Goal: Information Seeking & Learning: Learn about a topic

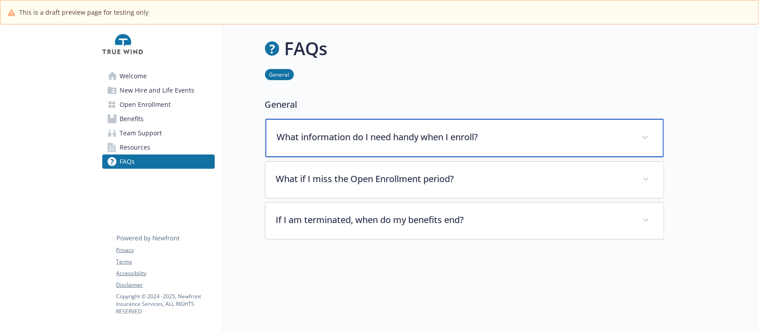
click at [371, 134] on p "What information do I need handy when I enroll?" at bounding box center [454, 136] width 354 height 13
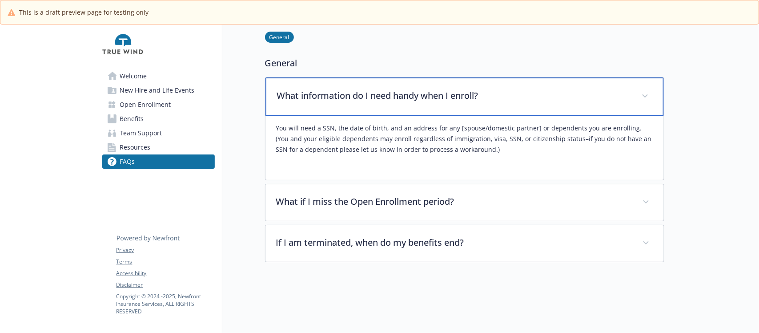
scroll to position [110, 0]
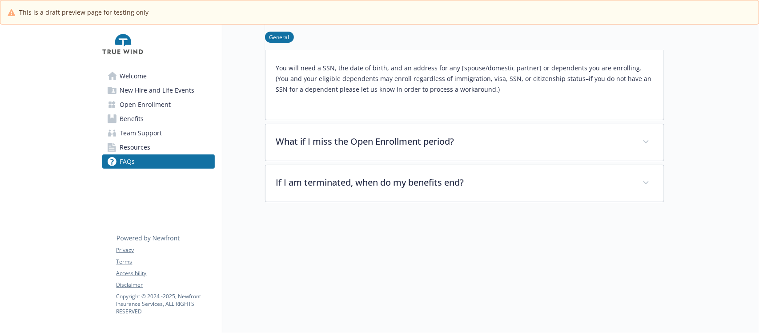
click at [504, 95] on div "You will need a SSN, the date of birth, and an address for any [spouse/domestic…" at bounding box center [464, 82] width 377 height 53
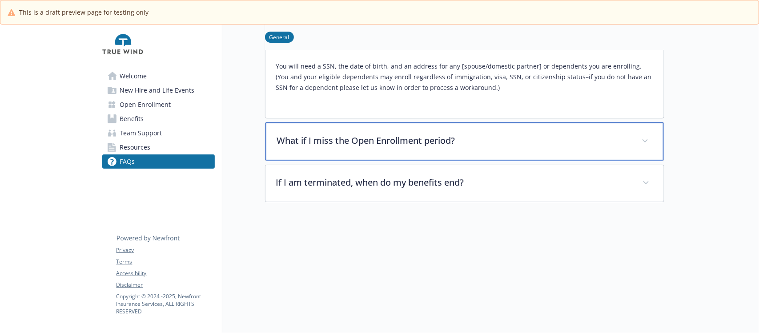
click at [432, 134] on p "What if I miss the Open Enrollment period?" at bounding box center [454, 140] width 354 height 13
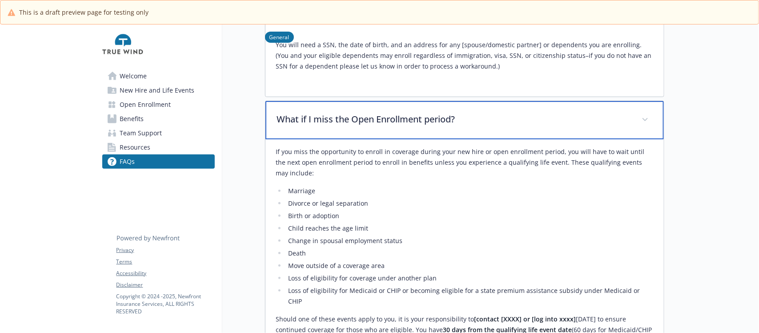
scroll to position [0, 0]
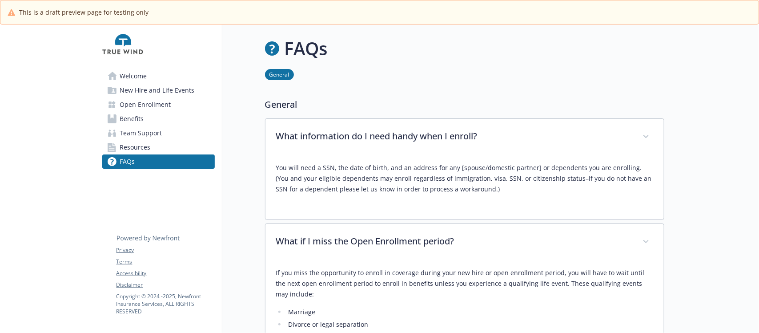
click at [143, 77] on span "Welcome" at bounding box center [133, 76] width 27 height 14
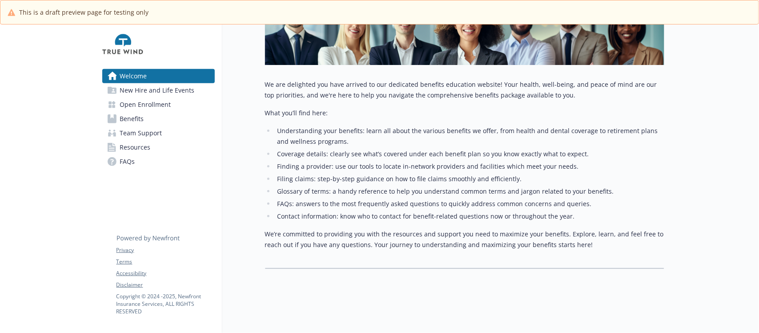
scroll to position [179, 0]
click at [159, 88] on span "New Hire and Life Events" at bounding box center [157, 90] width 75 height 14
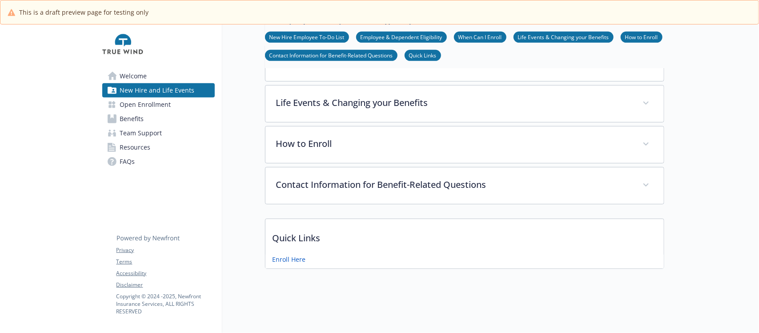
scroll to position [39, 0]
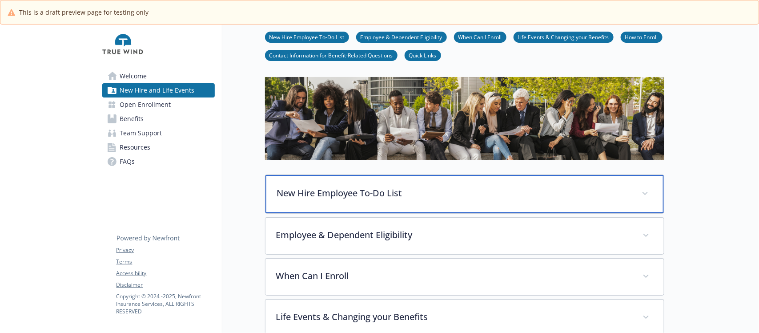
click at [397, 199] on p "New Hire Employee To-Do List" at bounding box center [454, 192] width 354 height 13
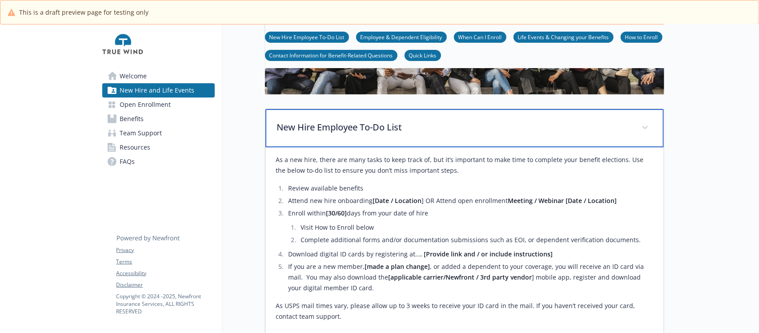
scroll to position [150, 0]
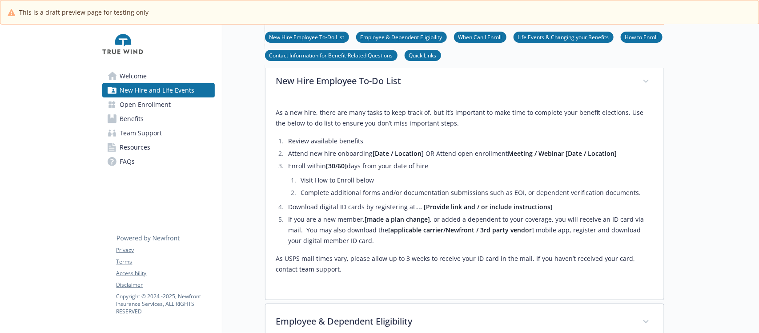
drag, startPoint x: 343, startPoint y: 158, endPoint x: 523, endPoint y: 242, distance: 199.2
click at [523, 242] on ol "Review available benefits Attend new hire onboarding [Date / Location ] OR Atte…" at bounding box center [464, 191] width 377 height 110
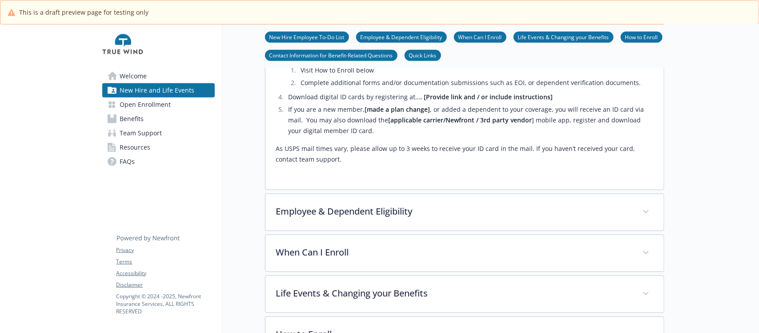
scroll to position [262, 0]
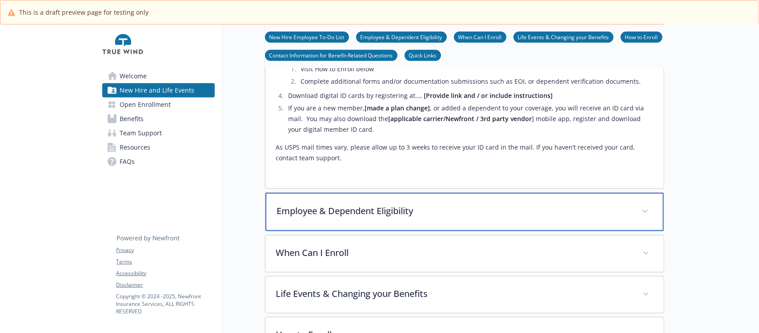
click at [436, 212] on p "Employee & Dependent Eligibility" at bounding box center [454, 210] width 354 height 13
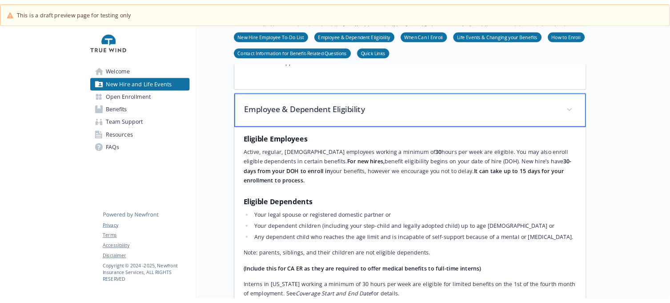
scroll to position [373, 0]
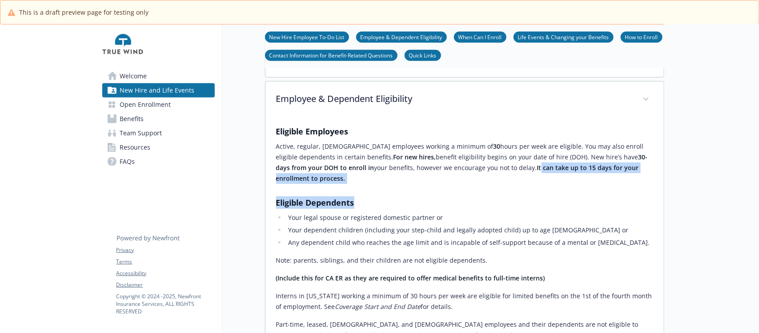
drag, startPoint x: 488, startPoint y: 174, endPoint x: 601, endPoint y: 181, distance: 113.2
click at [583, 180] on div "Eligible Employees Active, regular, [DEMOGRAPHIC_DATA] employees working a mini…" at bounding box center [464, 294] width 377 height 338
click at [491, 196] on h3 "​Eligible Dependents​" at bounding box center [464, 202] width 377 height 12
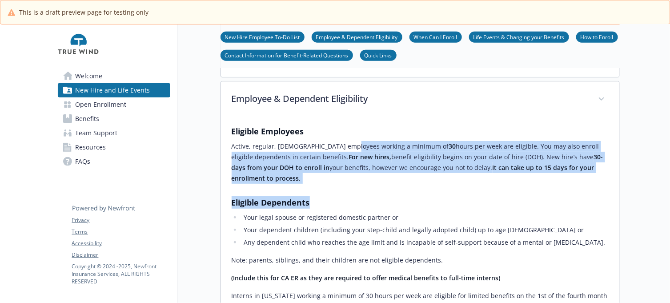
drag, startPoint x: 440, startPoint y: 193, endPoint x: 480, endPoint y: 214, distance: 44.8
click at [481, 214] on div "Eligible Employees Active, regular, [DEMOGRAPHIC_DATA] employees working a mini…" at bounding box center [420, 294] width 377 height 338
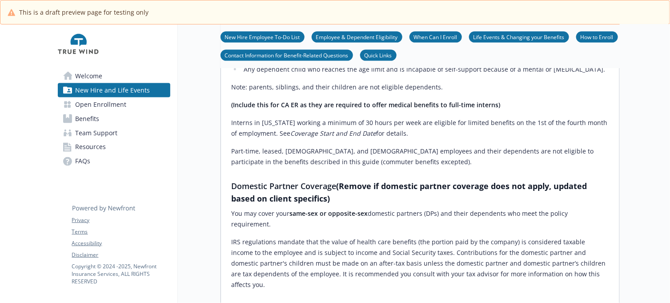
scroll to position [651, 0]
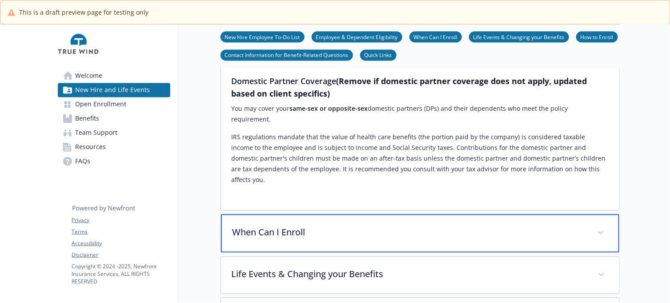
click at [301, 226] on p "When Can I Enroll" at bounding box center [410, 232] width 354 height 13
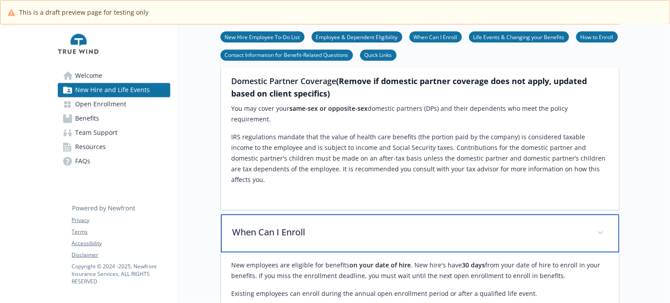
scroll to position [762, 0]
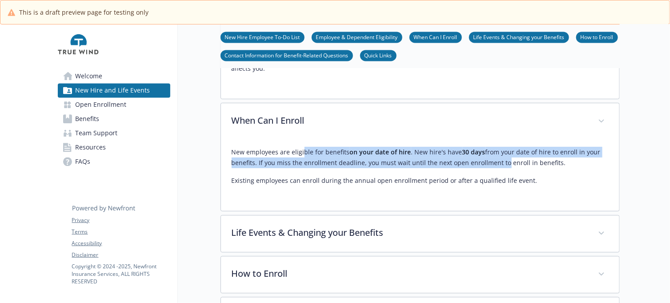
drag, startPoint x: 303, startPoint y: 118, endPoint x: 510, endPoint y: 141, distance: 207.6
click at [508, 147] on div "New employees are eligible for benefits on your date of hire . New hire's have …" at bounding box center [420, 166] width 377 height 39
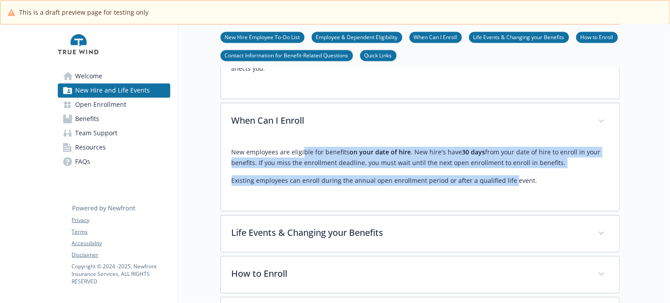
click at [492, 159] on div "New employees are eligible for benefits on your date of hire . New hire's have …" at bounding box center [420, 170] width 377 height 60
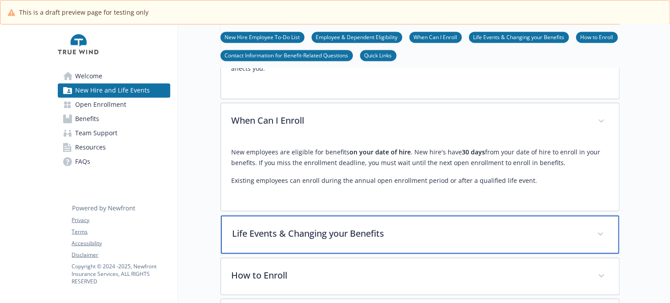
click at [335, 227] on p "Life Events & Changing your Benefits" at bounding box center [410, 233] width 354 height 13
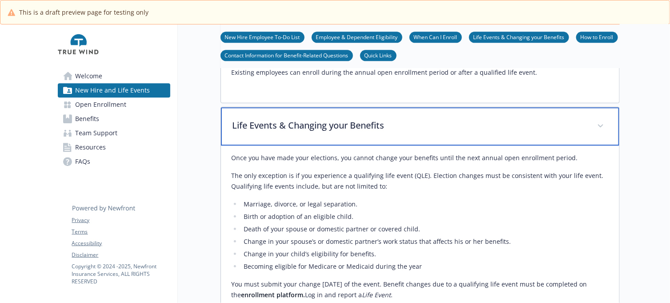
scroll to position [873, 0]
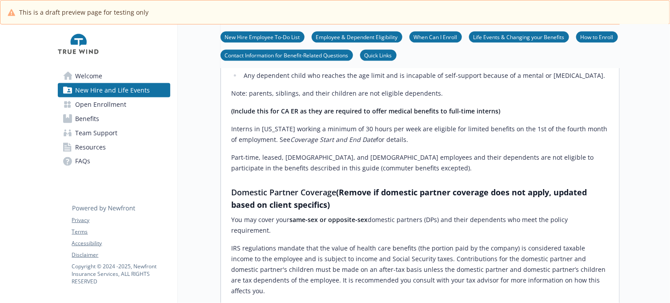
click at [117, 78] on link "Welcome" at bounding box center [114, 76] width 113 height 14
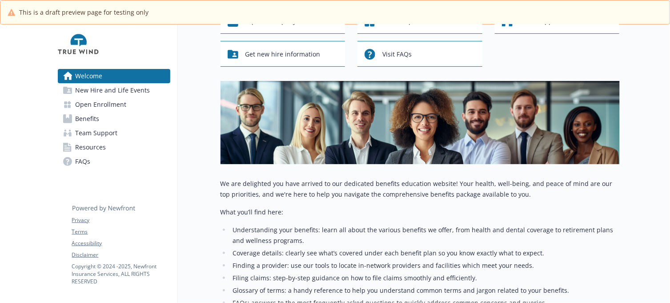
scroll to position [98, 0]
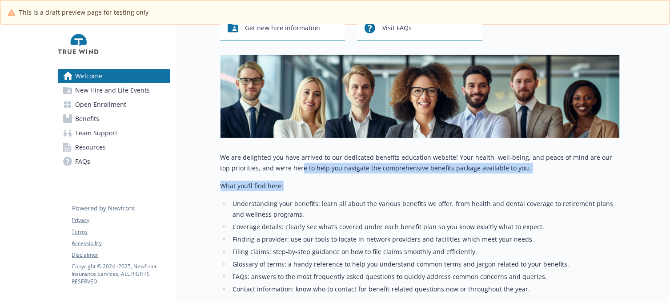
drag, startPoint x: 288, startPoint y: 169, endPoint x: 483, endPoint y: 199, distance: 197.0
click at [462, 193] on div "We are delighted you have arrived to our dedicated benefits education website! …" at bounding box center [420, 237] width 399 height 171
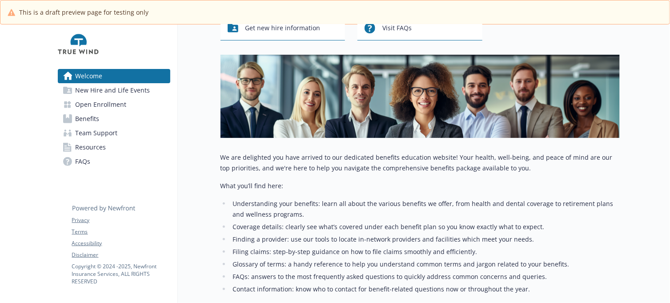
click at [488, 211] on li "Understanding your benefits: learn all about the various benefits we offer, fro…" at bounding box center [425, 208] width 390 height 21
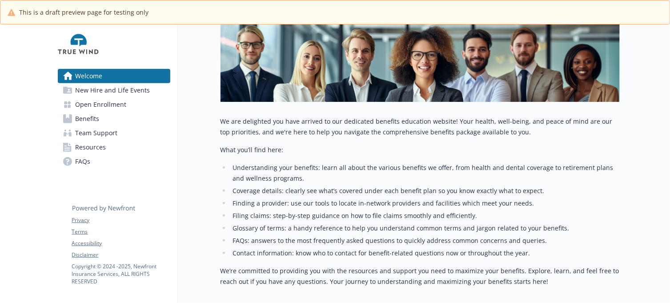
scroll to position [153, 0]
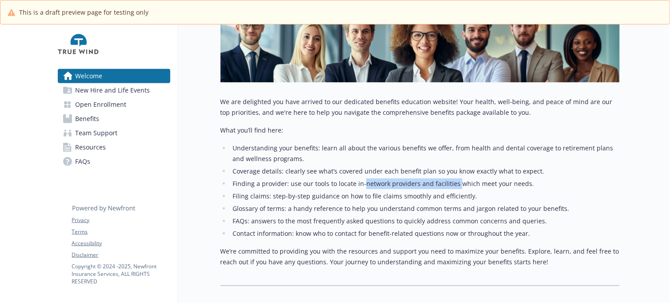
click at [519, 194] on ul "Understanding your benefits: learn all about the various benefits we offer, fro…" at bounding box center [420, 191] width 399 height 96
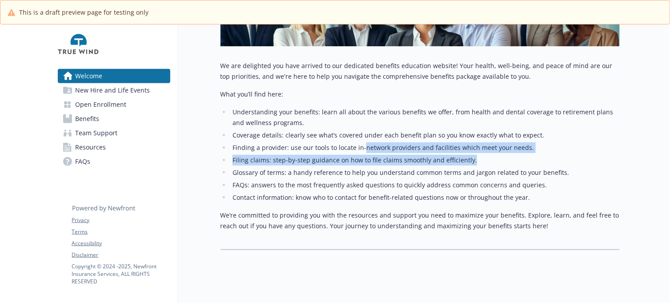
scroll to position [209, 0]
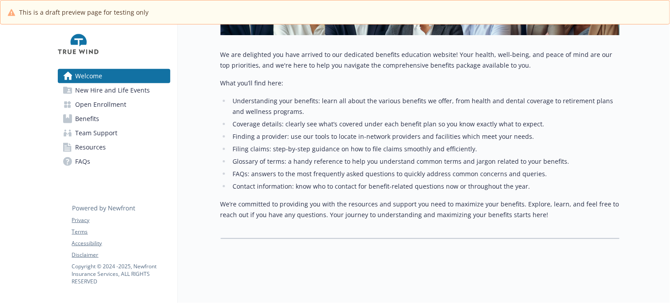
click at [391, 156] on li "Glossary of terms: a handy reference to help you understand common terms and ja…" at bounding box center [425, 161] width 390 height 11
click at [105, 93] on span "New Hire and Life Events" at bounding box center [113, 90] width 75 height 14
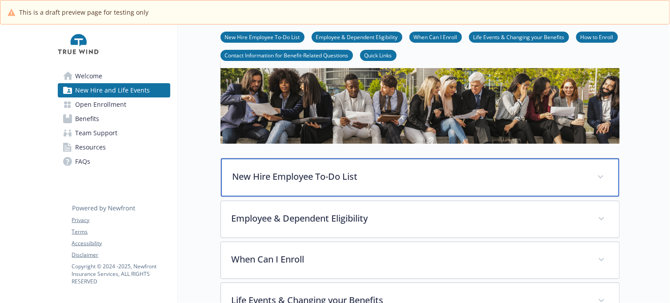
click at [367, 174] on p "New Hire Employee To-Do List" at bounding box center [410, 176] width 354 height 13
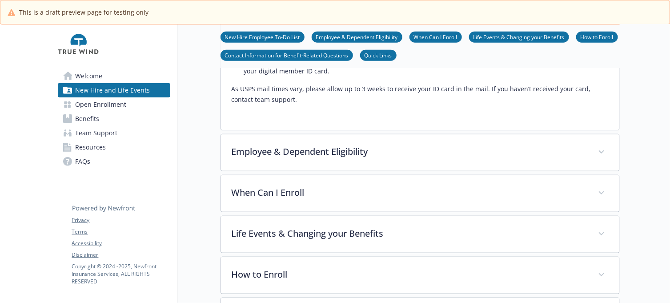
scroll to position [334, 0]
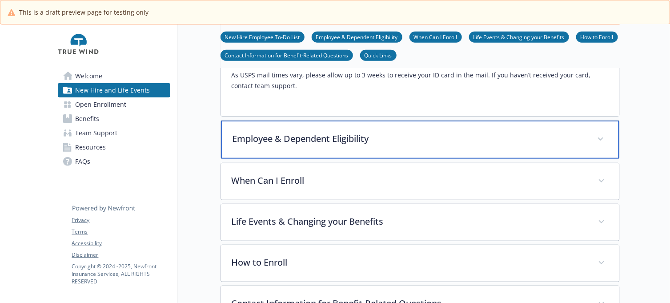
click at [367, 143] on p "Employee & Dependent Eligibility" at bounding box center [410, 138] width 354 height 13
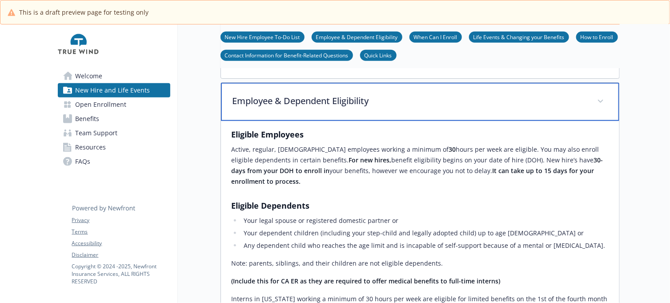
scroll to position [389, 0]
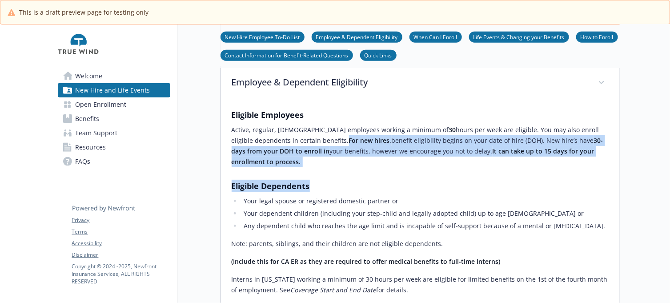
drag, startPoint x: 305, startPoint y: 146, endPoint x: 446, endPoint y: 177, distance: 144.3
click at [446, 177] on div "Eligible Employees Active, regular, [DEMOGRAPHIC_DATA] employees working a mini…" at bounding box center [420, 278] width 377 height 338
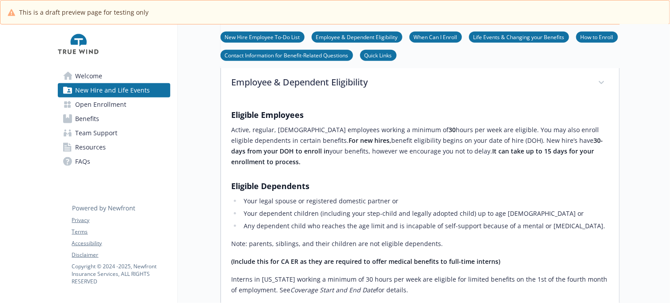
click at [426, 183] on div "Eligible Employees Active, regular, [DEMOGRAPHIC_DATA] employees working a mini…" at bounding box center [420, 278] width 377 height 338
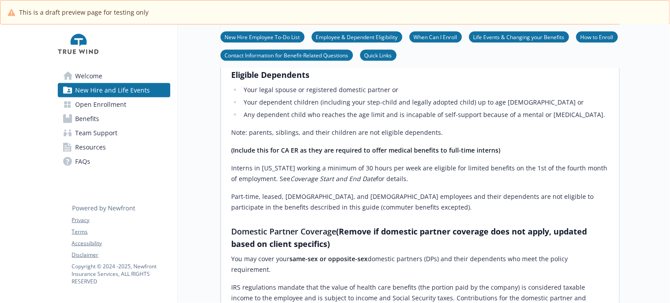
scroll to position [556, 0]
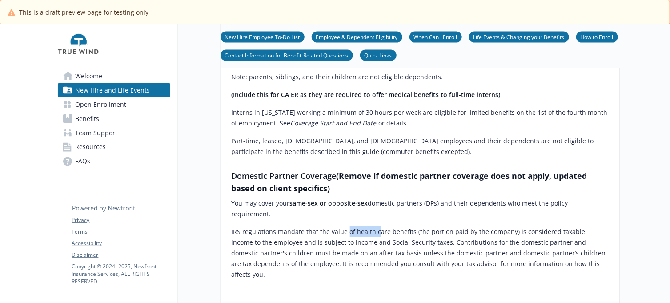
drag, startPoint x: 432, startPoint y: 219, endPoint x: 448, endPoint y: 229, distance: 18.8
click at [446, 225] on div "Eligible Employees Active, regular, [DEMOGRAPHIC_DATA] employees working a mini…" at bounding box center [420, 111] width 377 height 338
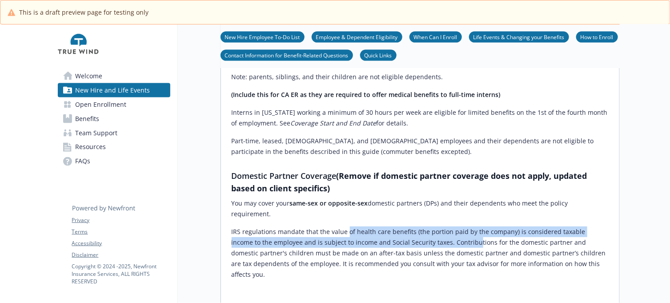
click at [445, 226] on p "​IRS regulations mandate that the value of health care benefits (the portion pa…" at bounding box center [420, 252] width 377 height 53
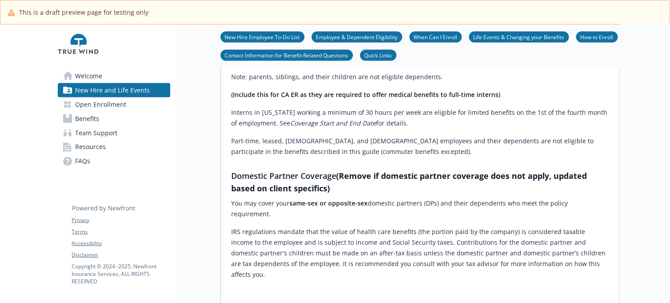
scroll to position [723, 0]
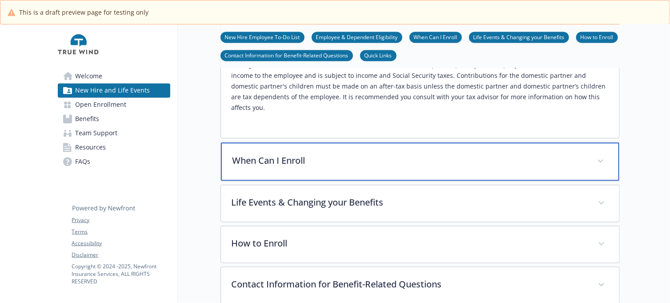
click at [354, 154] on p "When Can I Enroll" at bounding box center [410, 160] width 354 height 13
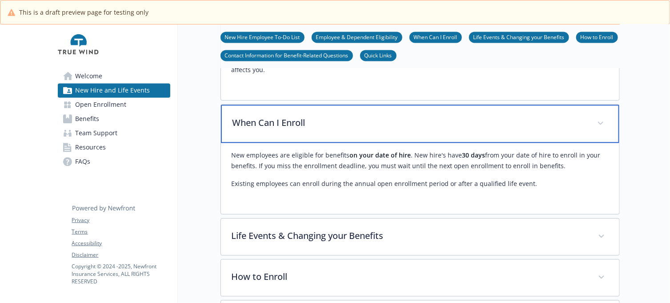
scroll to position [778, 0]
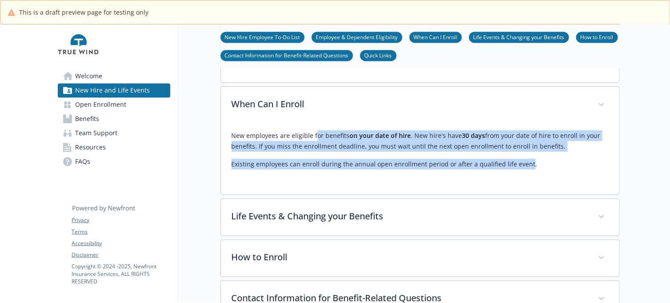
drag, startPoint x: 361, startPoint y: 111, endPoint x: 524, endPoint y: 139, distance: 165.6
click at [524, 139] on div "New employees are eligible for benefits on your date of hire . New hire's have …" at bounding box center [420, 149] width 377 height 39
click at [476, 159] on p "Existing employees can enroll during the annual open enrollment period or after…" at bounding box center [420, 164] width 377 height 11
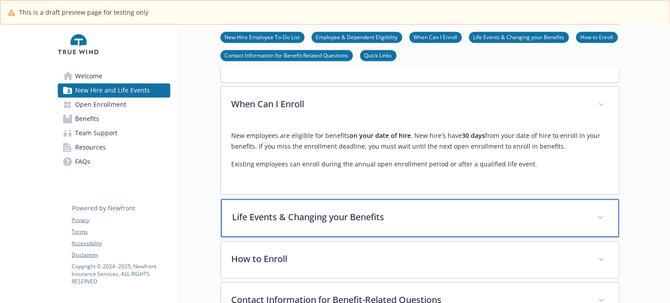
click at [320, 199] on div "Life Events & Changing your Benefits" at bounding box center [420, 218] width 399 height 38
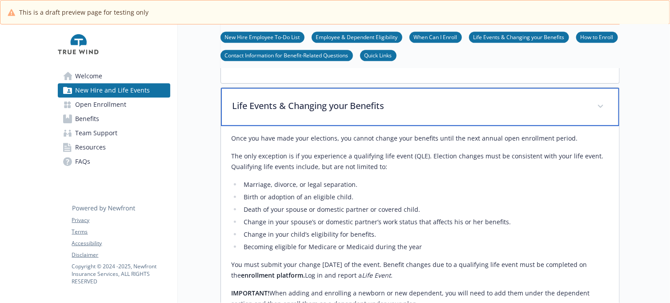
scroll to position [945, 0]
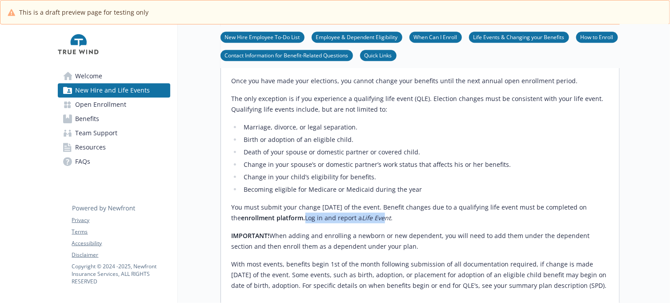
click at [464, 194] on div "Once you have made your elections, you cannot change your benefits until the ne…" at bounding box center [420, 183] width 377 height 215
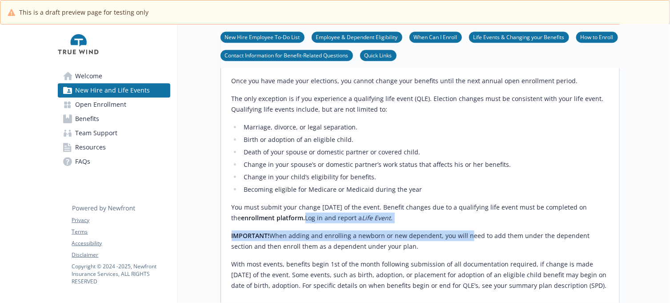
click at [385, 202] on p "You must submit your change [DATE] of the event. Benefit changes due to a quali…" at bounding box center [420, 212] width 377 height 21
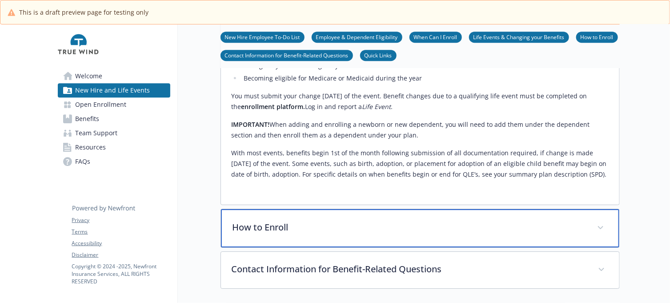
click at [365, 221] on p "How to Enroll" at bounding box center [410, 227] width 354 height 13
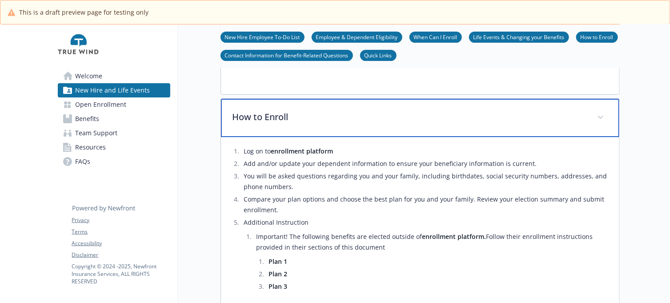
scroll to position [1168, 0]
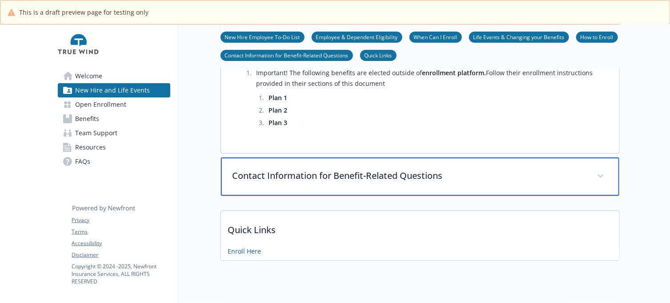
click at [367, 169] on p "Contact Information for Benefit-Related Questions" at bounding box center [410, 175] width 354 height 13
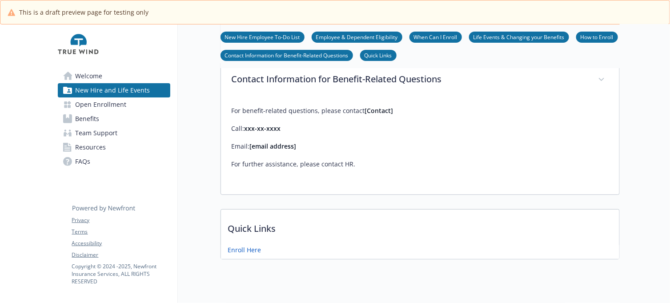
click at [359, 210] on p "Quick Links" at bounding box center [420, 226] width 399 height 33
click at [100, 102] on span "Open Enrollment" at bounding box center [101, 104] width 51 height 14
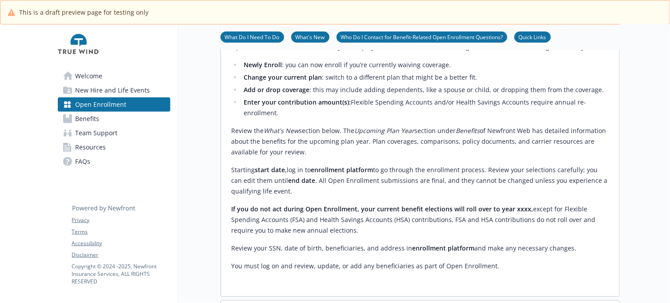
scroll to position [389, 0]
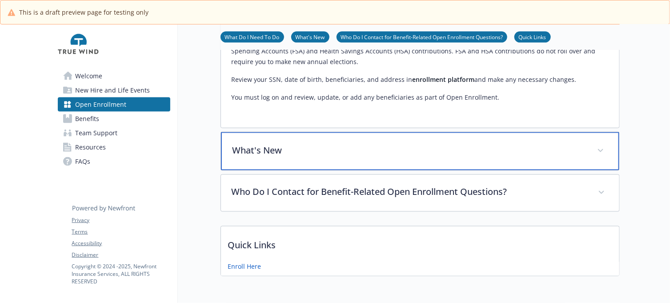
click at [345, 157] on p "What's New" at bounding box center [410, 150] width 354 height 13
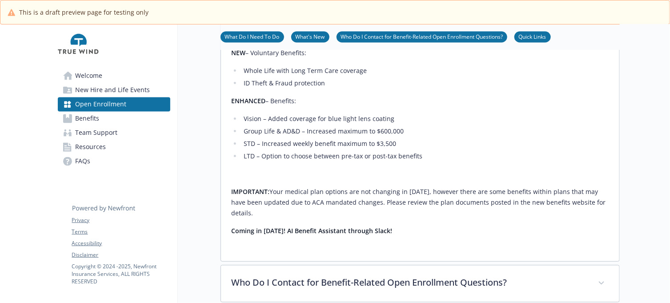
scroll to position [723, 0]
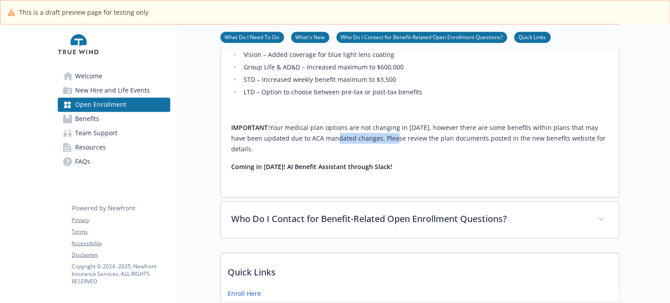
click at [448, 172] on div "(update text by client and their changes - the below is a sample for formatting…" at bounding box center [420, 62] width 377 height 219
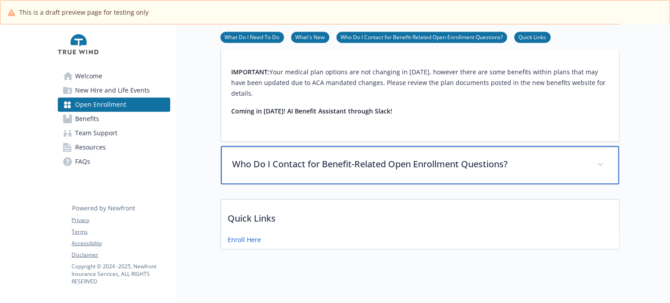
click at [397, 171] on p "Who Do I Contact for Benefit-Related Open Enrollment Questions?" at bounding box center [410, 163] width 354 height 13
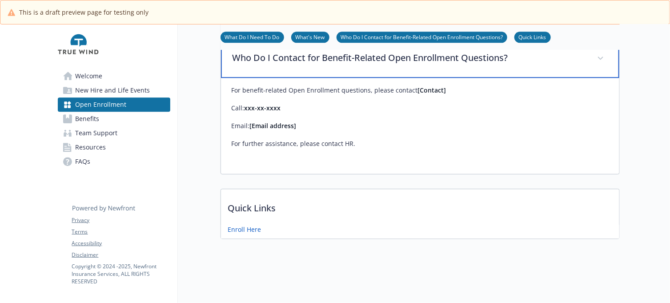
scroll to position [908, 0]
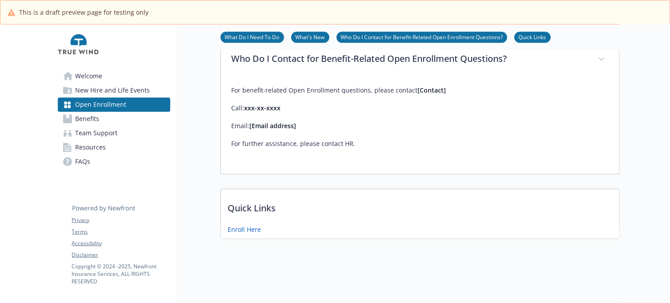
click at [117, 135] on link "Team Support" at bounding box center [114, 133] width 113 height 14
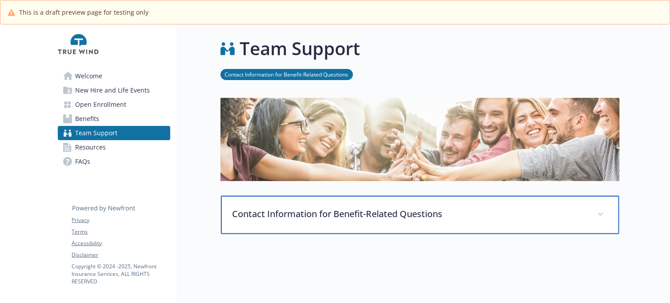
click at [441, 201] on div "Contact Information for Benefit-Related Questions" at bounding box center [420, 215] width 399 height 38
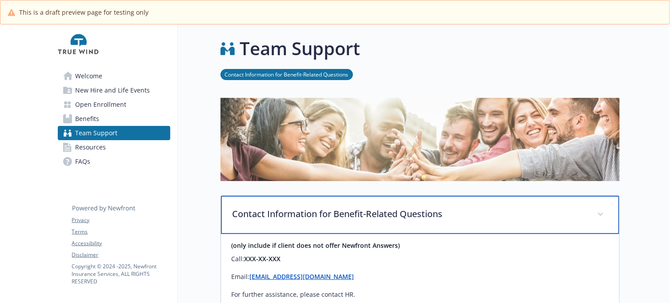
scroll to position [111, 0]
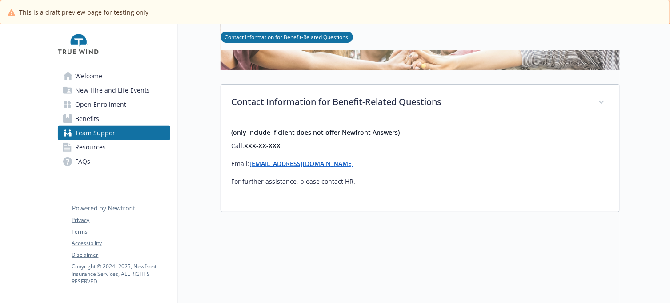
click at [90, 149] on span "Resources" at bounding box center [91, 147] width 31 height 14
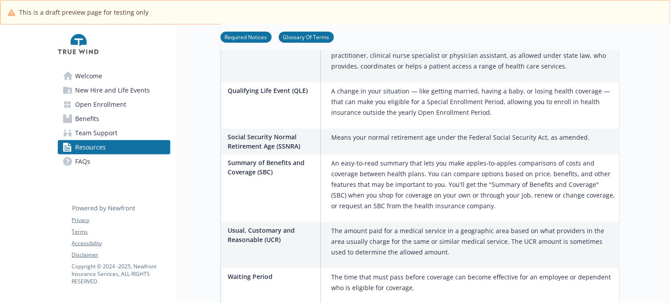
scroll to position [1499, 0]
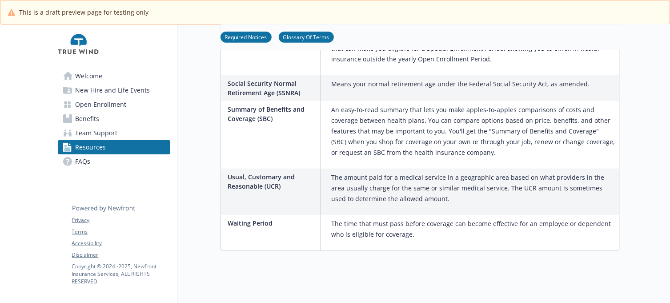
click at [122, 162] on link "FAQs" at bounding box center [114, 161] width 113 height 14
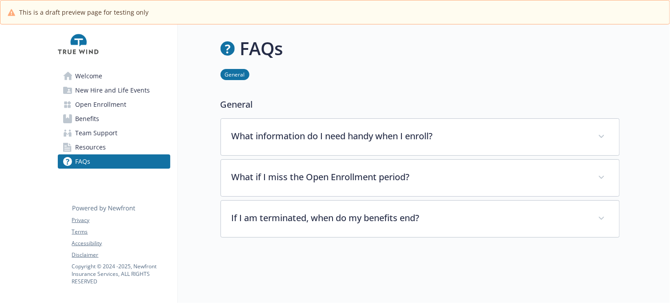
click at [109, 119] on link "Benefits" at bounding box center [114, 119] width 113 height 14
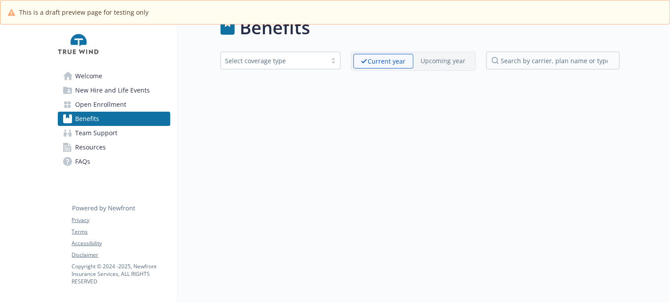
scroll to position [32, 0]
click at [81, 158] on span "FAQs" at bounding box center [83, 161] width 15 height 14
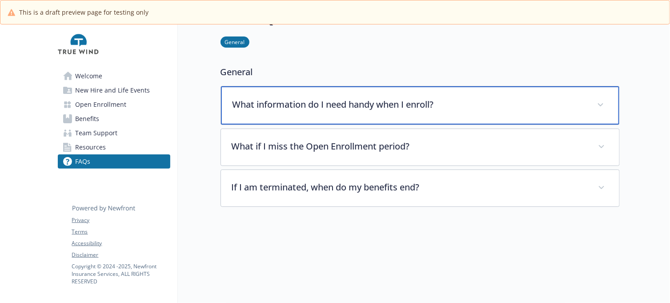
click at [330, 103] on p "What information do I need handy when I enroll?" at bounding box center [410, 104] width 354 height 13
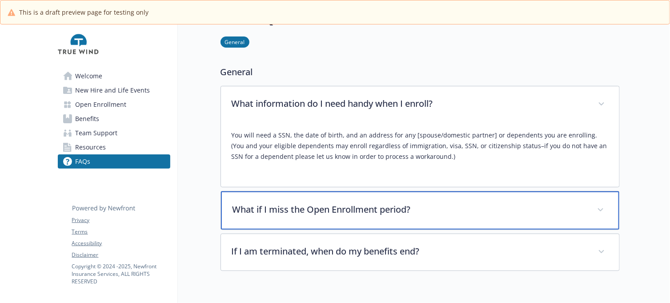
click at [339, 201] on div "What if I miss the Open Enrollment period?" at bounding box center [420, 210] width 399 height 38
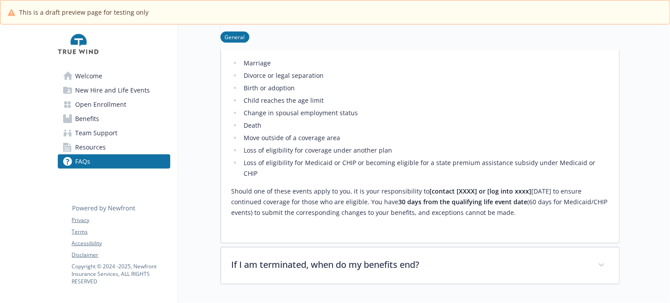
scroll to position [255, 0]
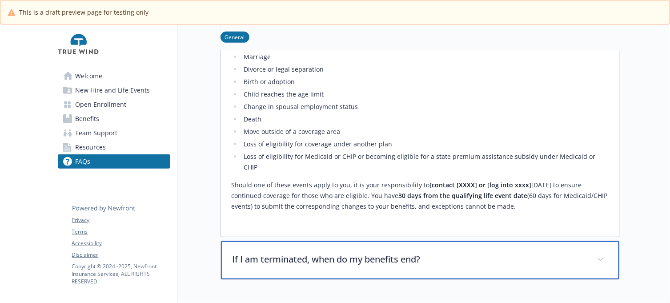
click at [398, 253] on p "If I am terminated, when do my benefits end?" at bounding box center [410, 259] width 354 height 13
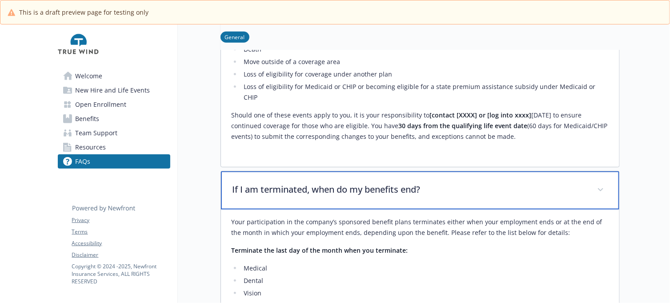
scroll to position [422, 0]
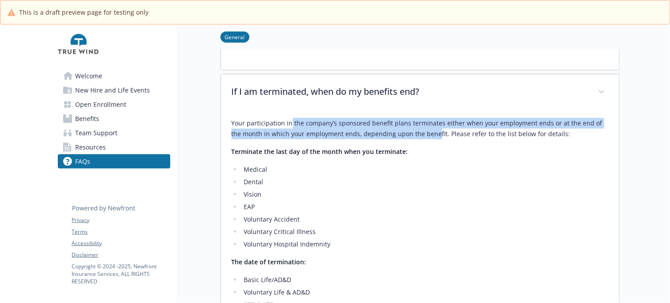
drag, startPoint x: 291, startPoint y: 115, endPoint x: 488, endPoint y: 121, distance: 196.7
click at [484, 121] on p "Your participation in the company’s sponsored benefit plans terminates either w…" at bounding box center [420, 128] width 377 height 21
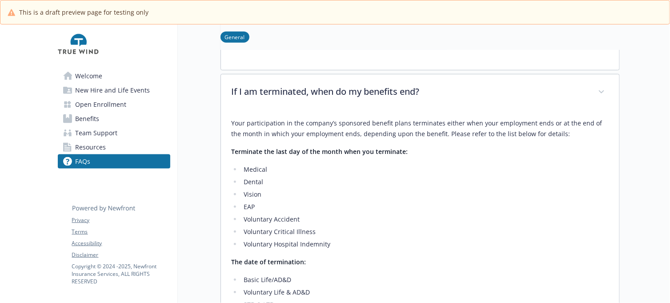
click at [494, 135] on div "Your participation in the company’s sponsored benefit plans terminates either w…" at bounding box center [420, 233] width 377 height 230
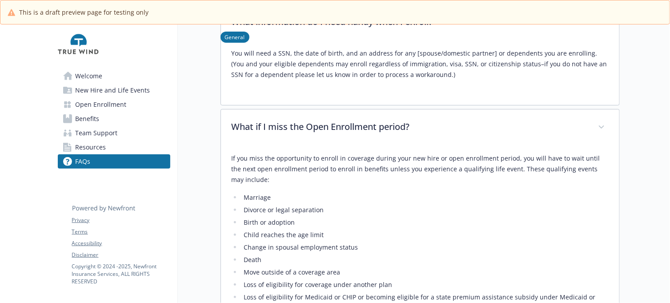
scroll to position [9, 0]
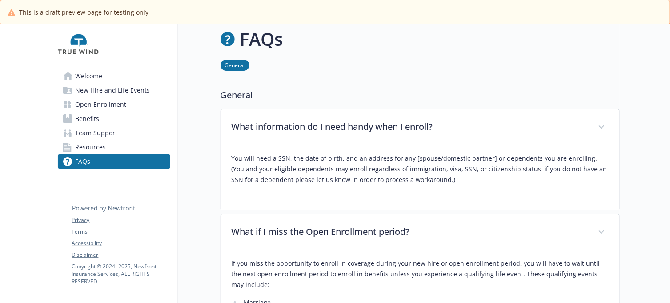
click at [88, 149] on span "Resources" at bounding box center [91, 147] width 31 height 14
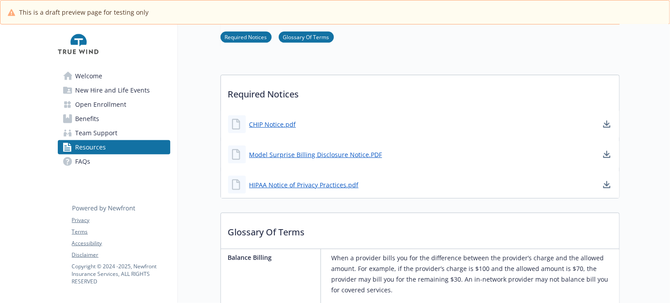
scroll to position [222, 0]
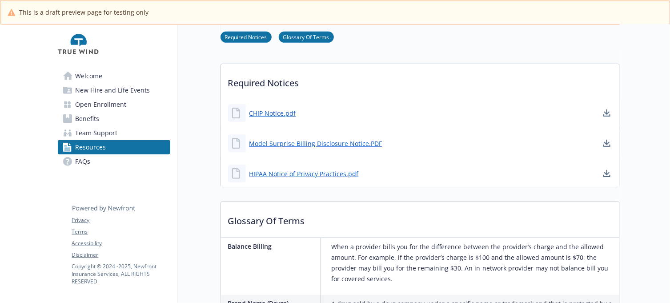
click at [101, 161] on link "FAQs" at bounding box center [114, 161] width 113 height 14
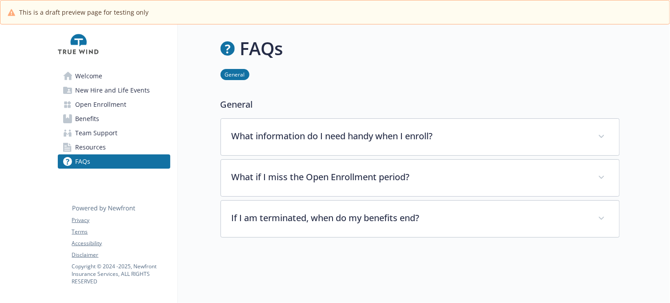
click at [90, 88] on span "New Hire and Life Events" at bounding box center [113, 90] width 75 height 14
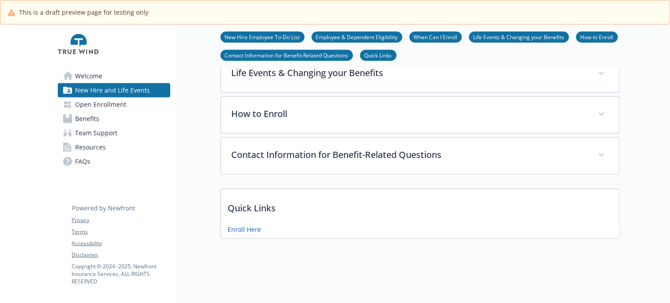
scroll to position [292, 0]
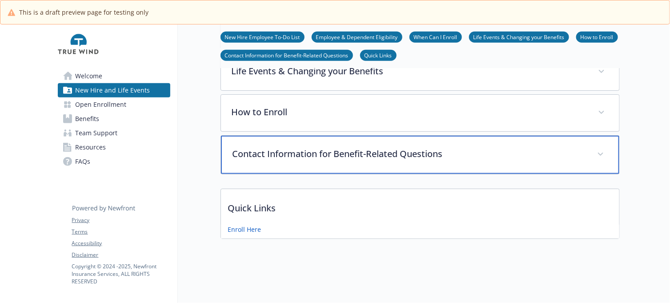
click at [338, 138] on div "Contact Information for Benefit-Related Questions" at bounding box center [420, 155] width 399 height 38
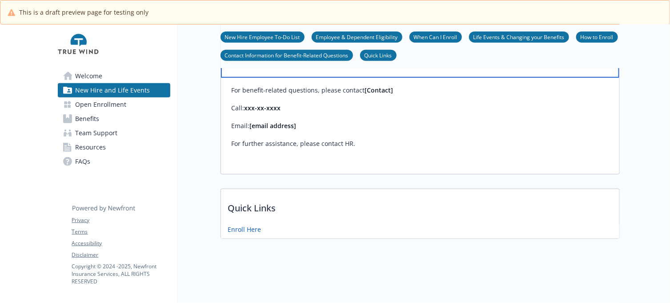
scroll to position [167, 0]
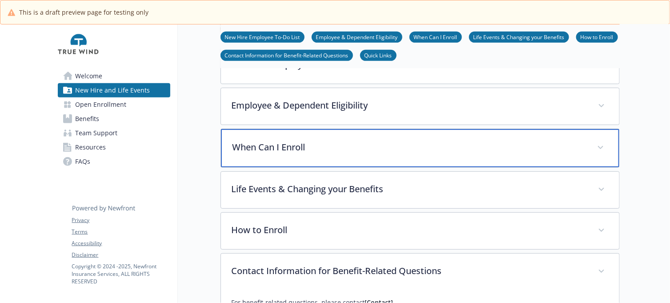
click at [327, 151] on p "When Can I Enroll" at bounding box center [410, 147] width 354 height 13
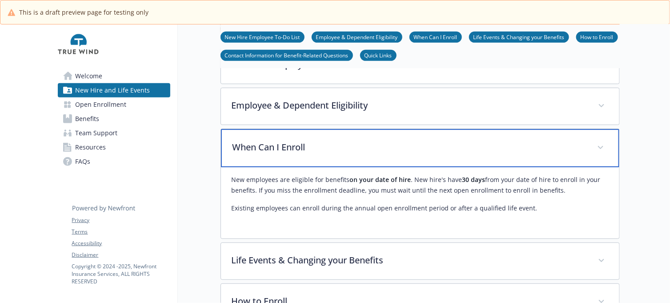
scroll to position [0, 0]
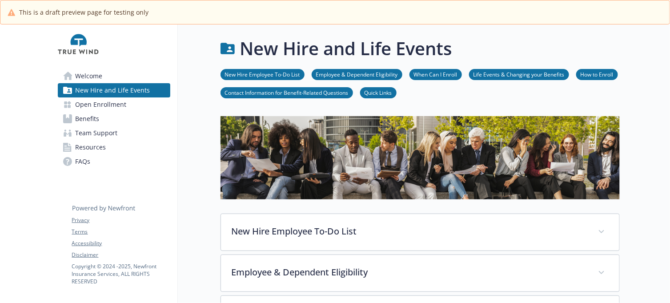
click at [100, 115] on link "Benefits" at bounding box center [114, 119] width 113 height 14
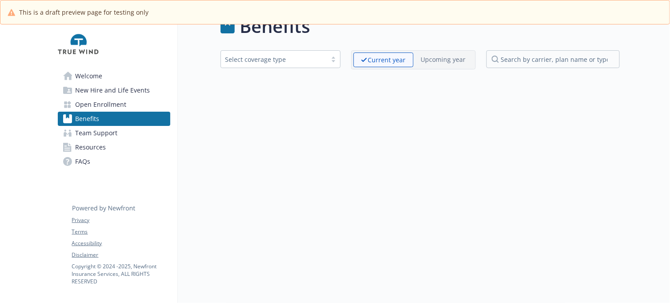
scroll to position [32, 0]
click at [425, 168] on div "Benefits Select coverage type Current year Upcoming year" at bounding box center [399, 151] width 442 height 303
